Goal: Task Accomplishment & Management: Manage account settings

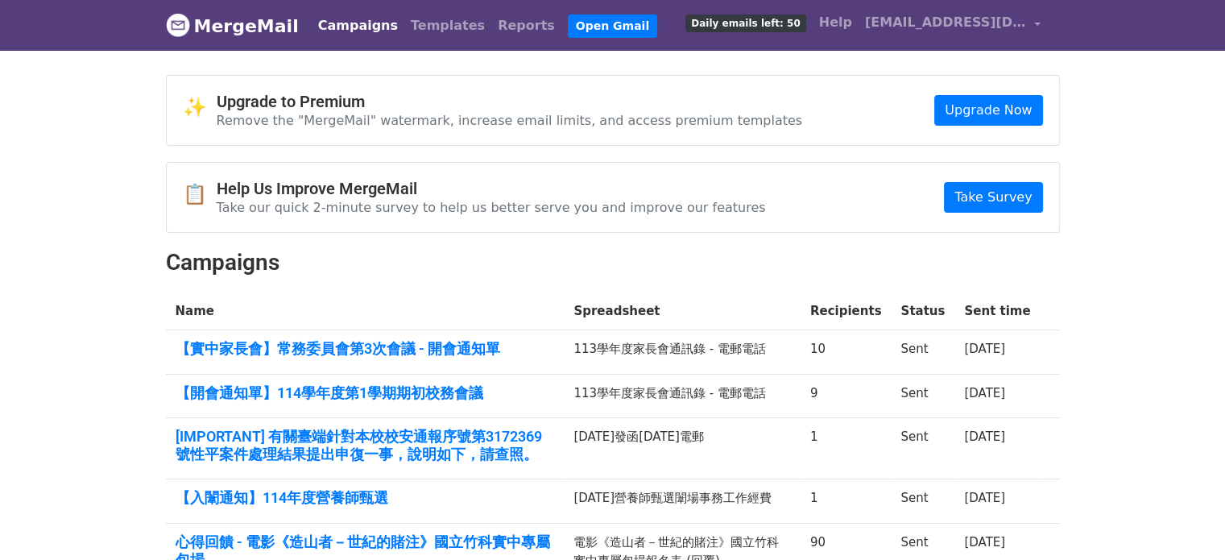
click at [765, 27] on span "Daily emails left: 50" at bounding box center [746, 24] width 120 height 18
click at [909, 28] on span "[EMAIL_ADDRESS][DOMAIN_NAME]" at bounding box center [945, 22] width 161 height 19
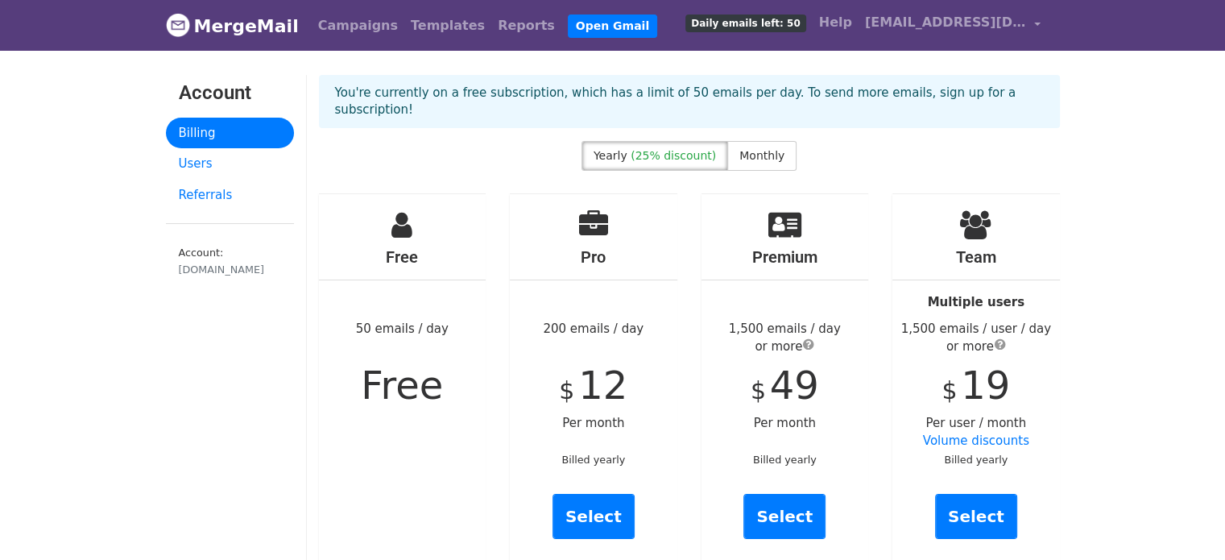
click at [316, 439] on div "Free 50 emails / day Free" at bounding box center [403, 381] width 192 height 376
drag, startPoint x: 563, startPoint y: 376, endPoint x: 622, endPoint y: 370, distance: 59.2
click at [622, 370] on div "Pro 200 emails / day $ 12 Per month Billed yearly Select" at bounding box center [594, 381] width 168 height 374
click at [740, 149] on span "Monthly" at bounding box center [762, 155] width 45 height 13
click at [706, 149] on span "(25% discount)" at bounding box center [673, 155] width 85 height 13
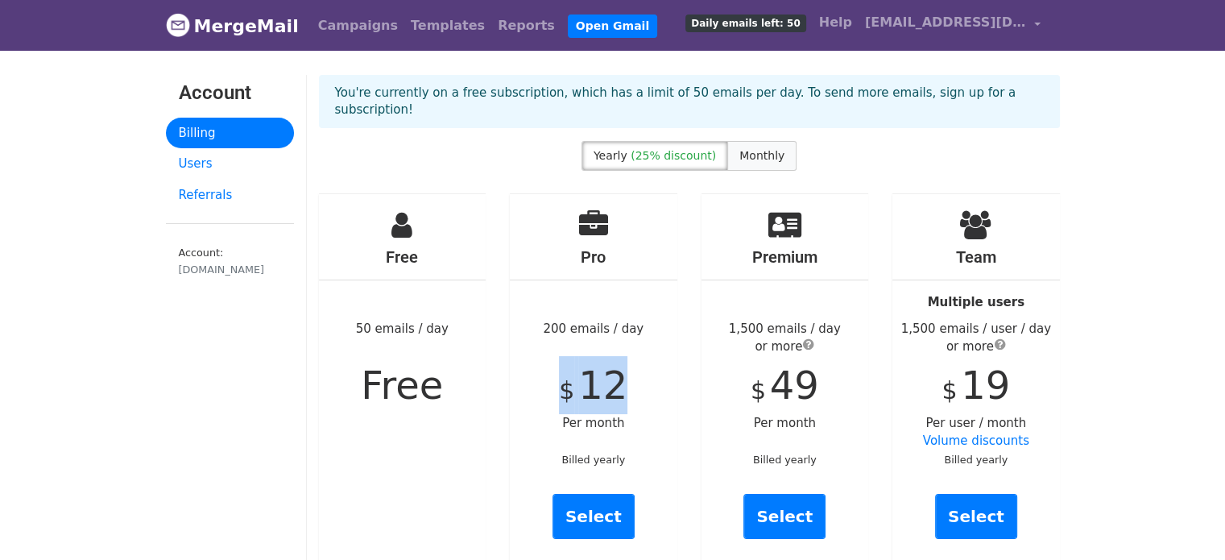
click at [747, 149] on span "Monthly" at bounding box center [762, 155] width 45 height 13
click at [194, 195] on link "Referrals" at bounding box center [230, 195] width 128 height 31
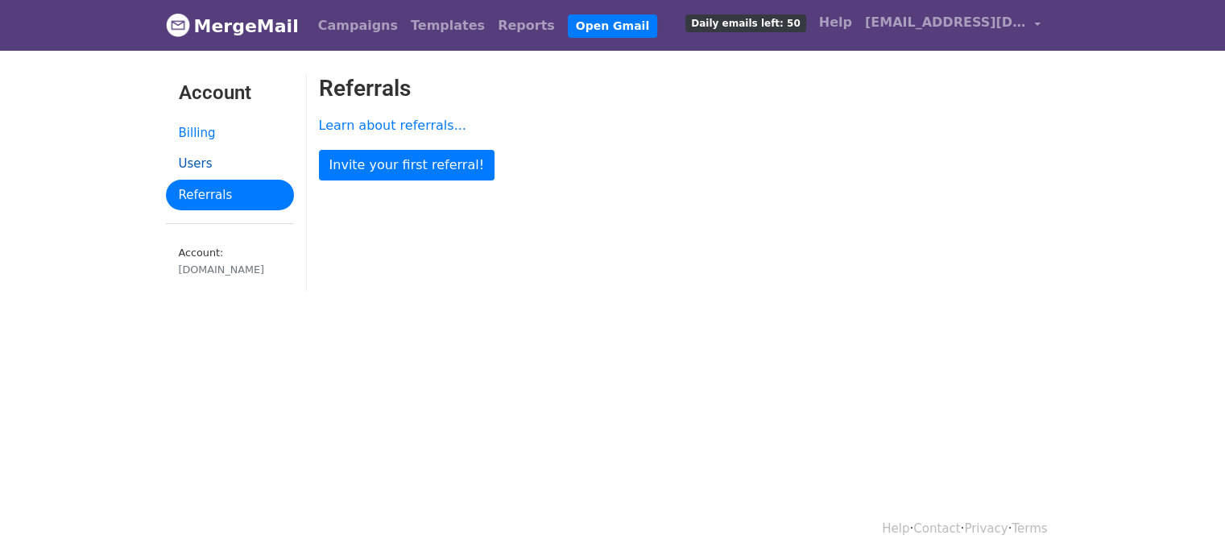
click at [205, 167] on link "Users" at bounding box center [230, 163] width 128 height 31
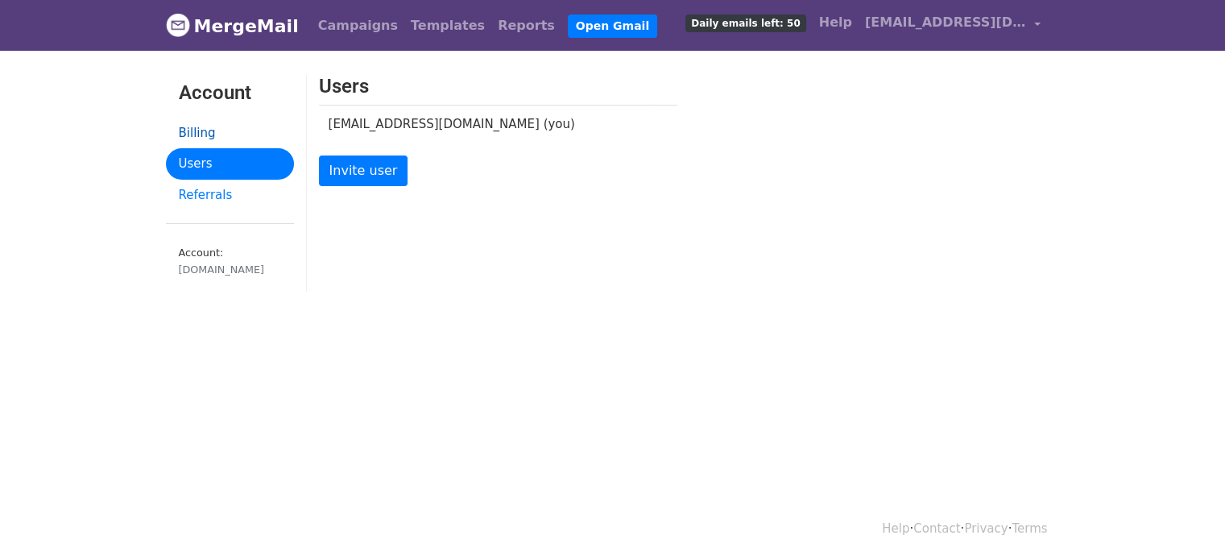
click at [209, 133] on link "Billing" at bounding box center [230, 133] width 128 height 31
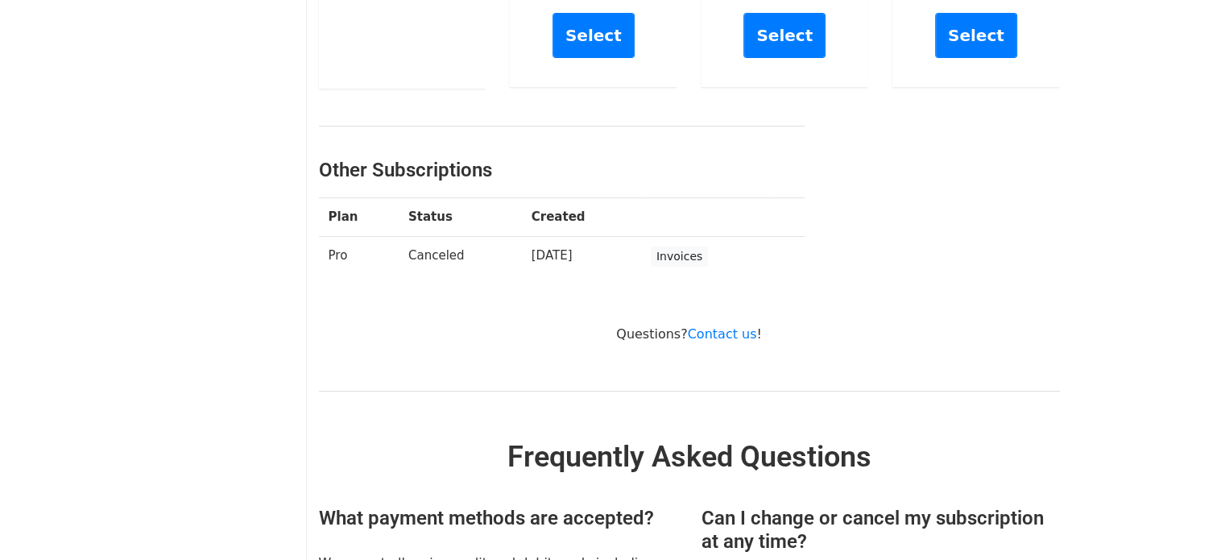
scroll to position [483, 0]
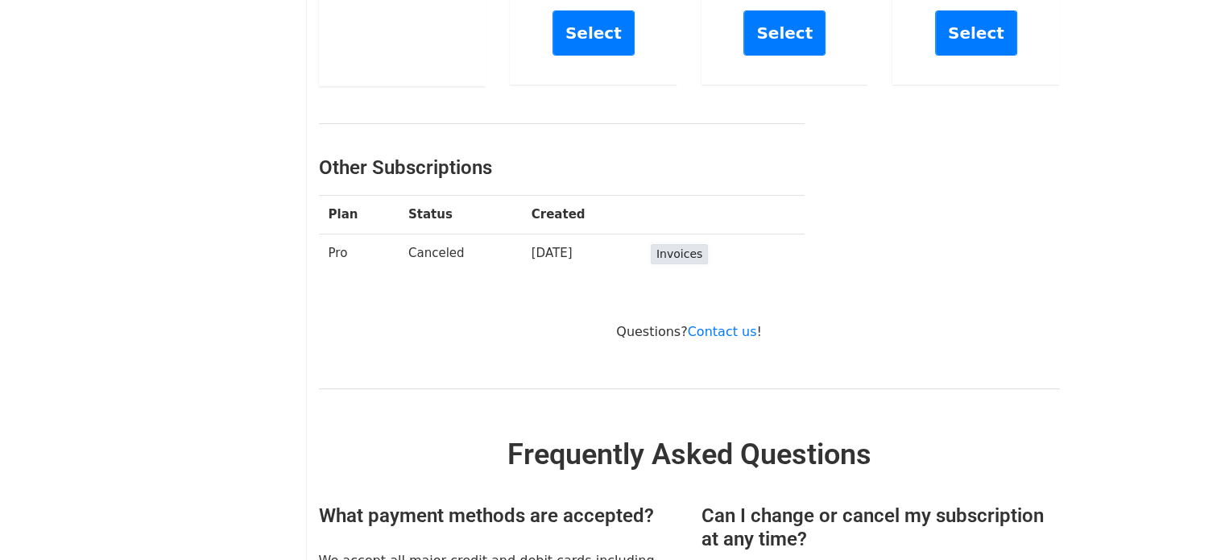
click at [669, 244] on link "Invoices" at bounding box center [679, 254] width 57 height 20
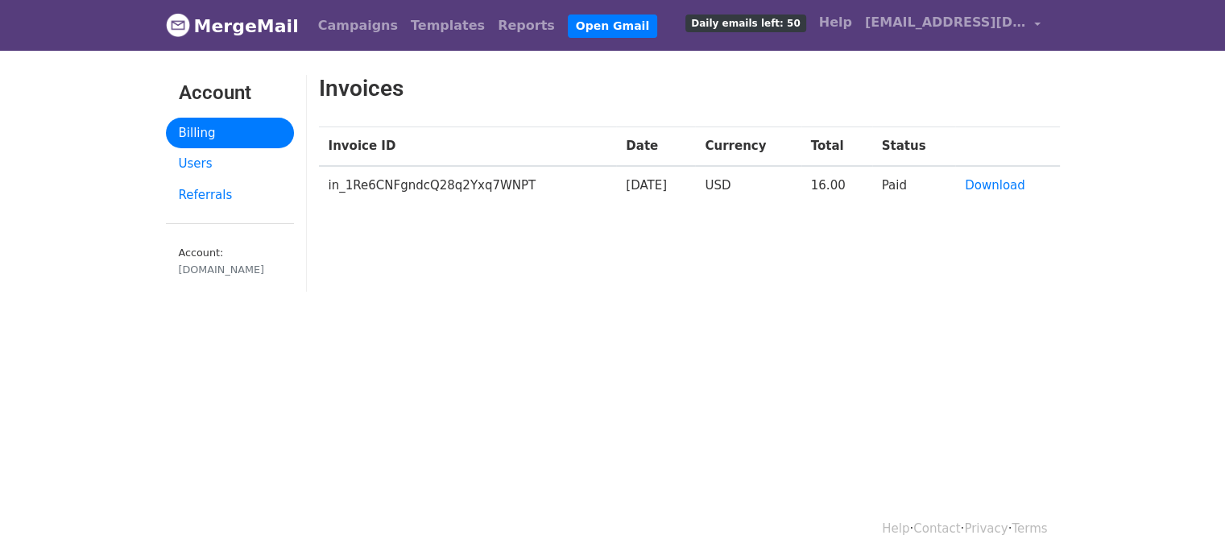
click at [235, 27] on link "MergeMail" at bounding box center [232, 26] width 133 height 34
